Goal: Information Seeking & Learning: Learn about a topic

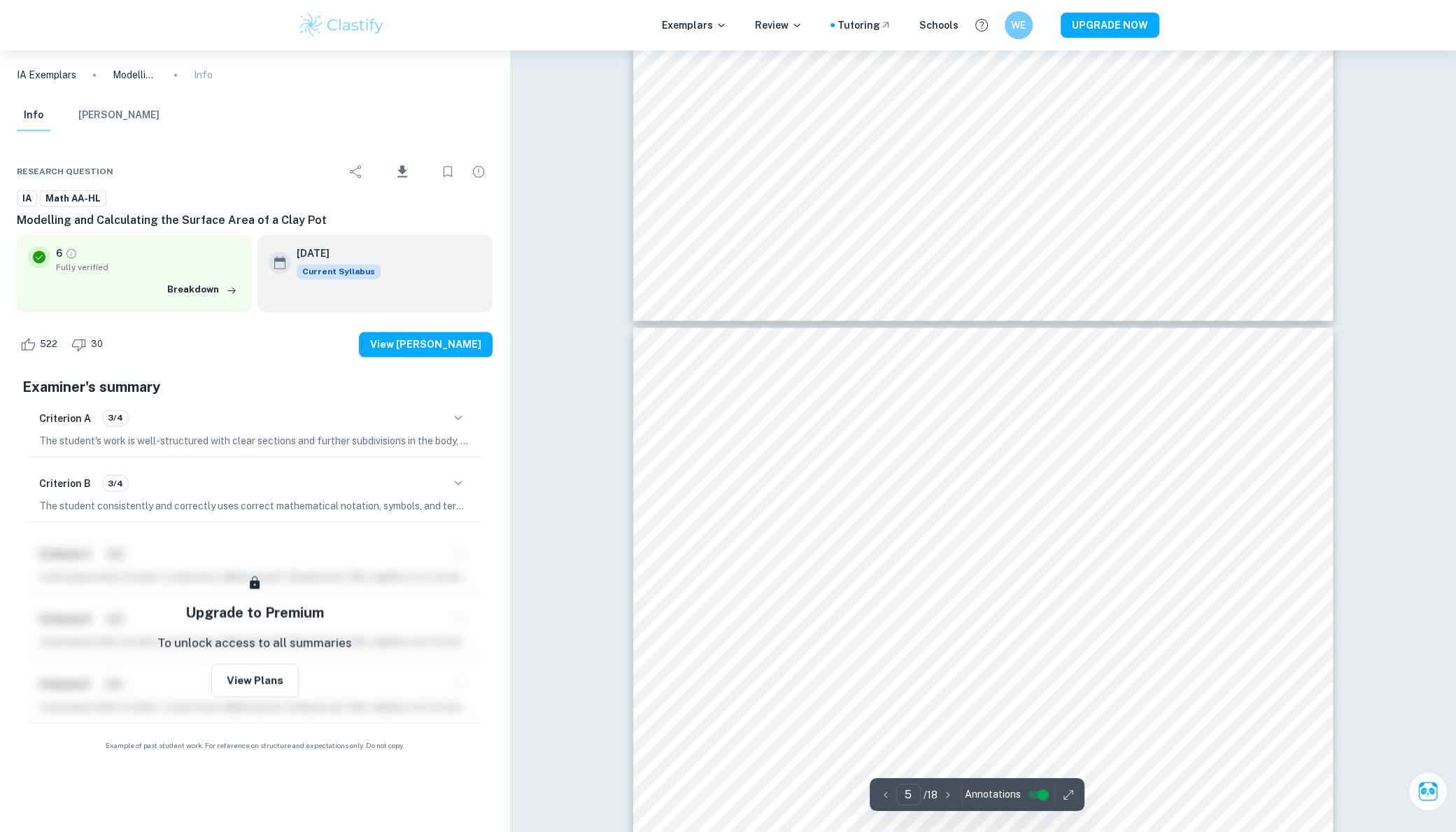
scroll to position [3954, 0]
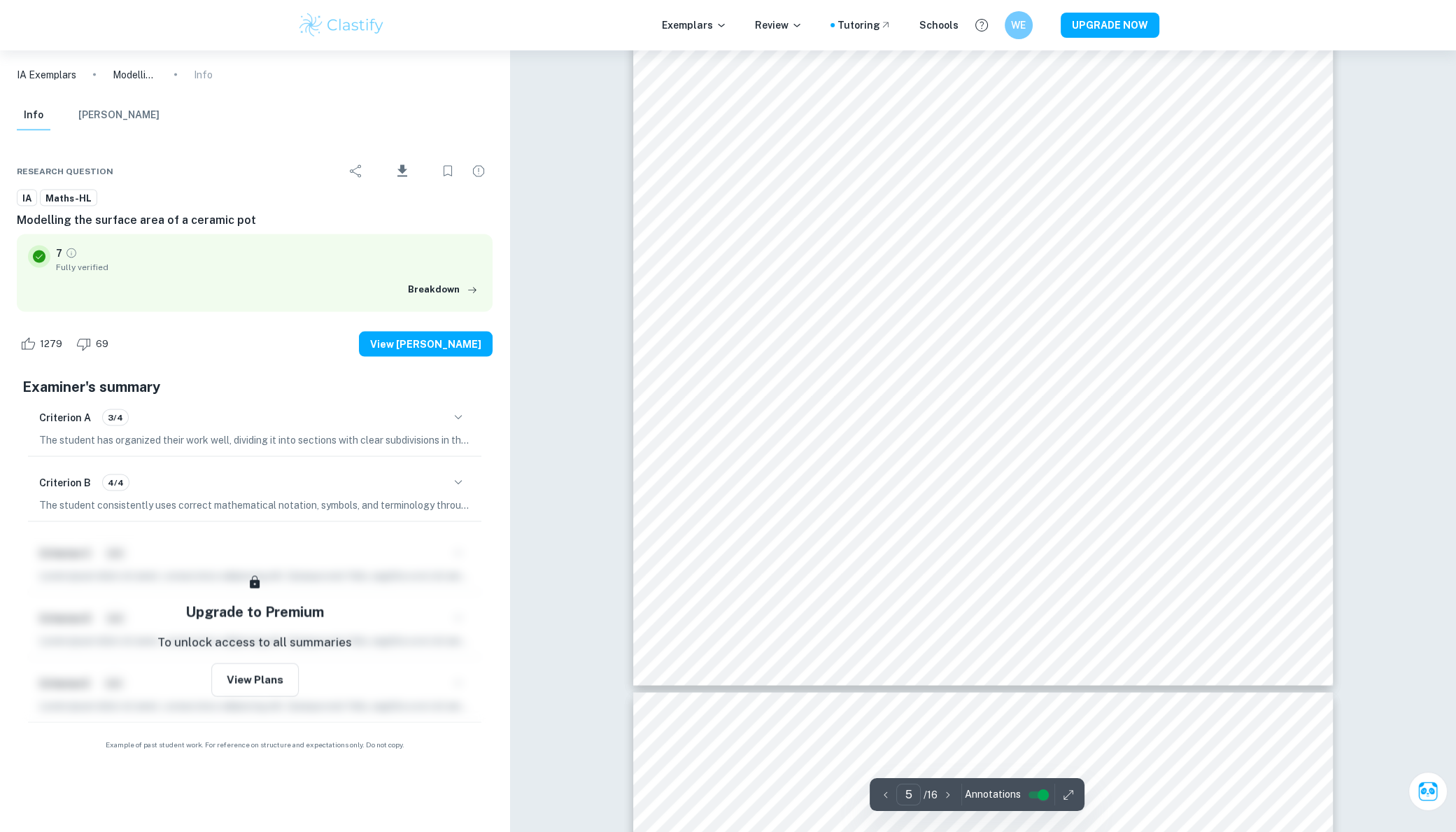
scroll to position [4618, 0]
